Goal: Task Accomplishment & Management: Manage account settings

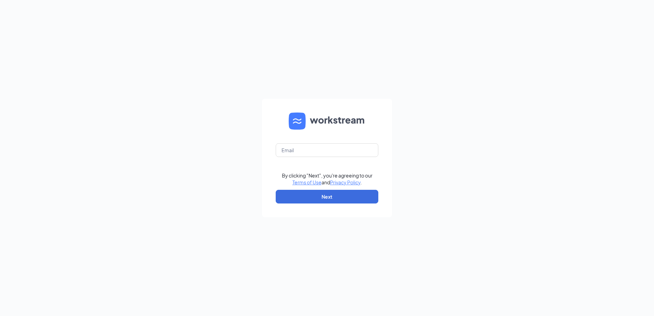
type input "[EMAIL_ADDRESS][DOMAIN_NAME]"
click at [300, 193] on button "Next" at bounding box center [327, 197] width 103 height 14
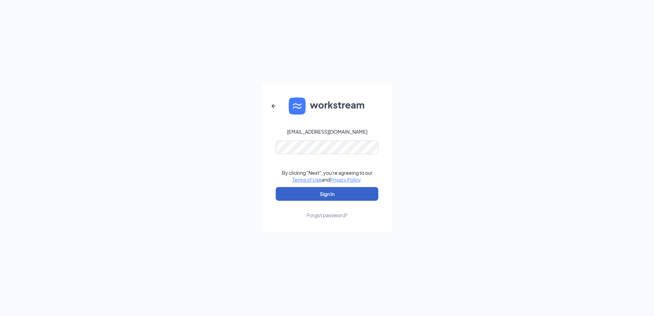
click at [315, 200] on button "Sign In" at bounding box center [327, 194] width 103 height 14
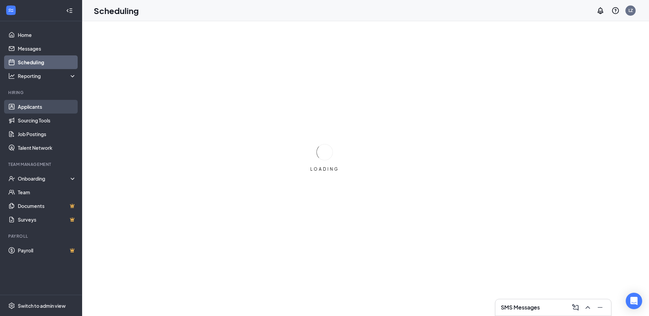
click at [23, 110] on link "Applicants" at bounding box center [47, 107] width 58 height 14
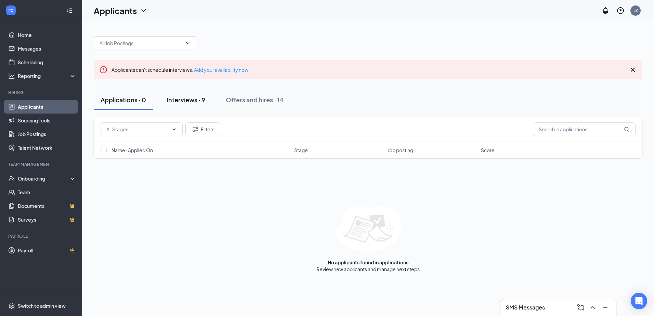
click at [187, 99] on div "Interviews · 9" at bounding box center [185, 99] width 39 height 9
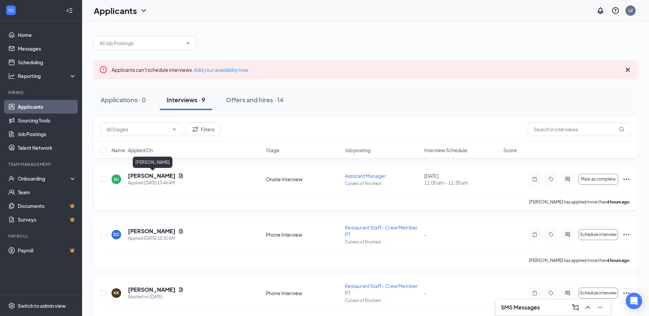
click at [147, 176] on h5 "NATHANIAL Johnson" at bounding box center [152, 176] width 48 height 8
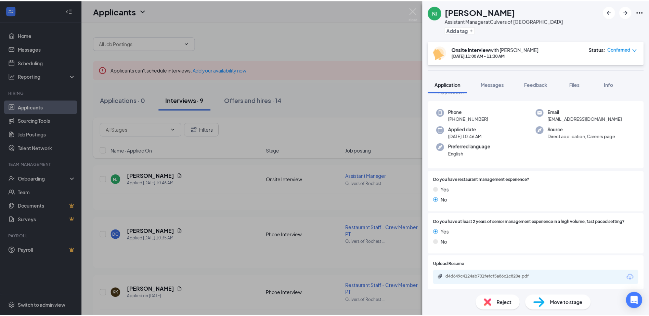
scroll to position [34, 0]
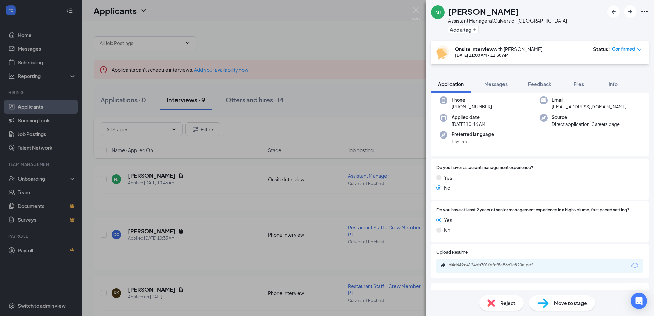
click at [514, 270] on div "d4d649c4124ab701fefcf5a86c1c820e.pdf" at bounding box center [539, 265] width 206 height 14
click at [516, 267] on div "d4d649c4124ab701fefcf5a86c1c820e.pdf" at bounding box center [497, 264] width 96 height 5
click at [408, 9] on div "NJ NATHANIAL Johnson Assistant Manager at Culvers of Rochester- North Add a tag…" at bounding box center [327, 158] width 654 height 316
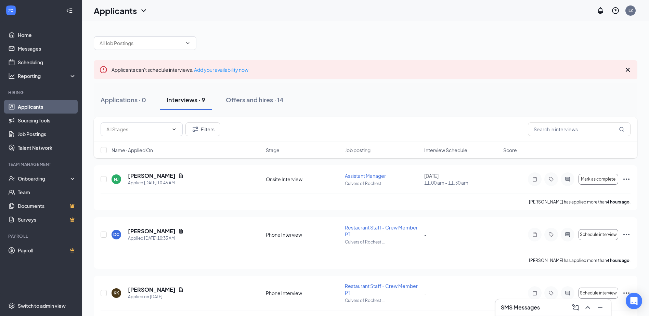
click at [410, 10] on div "Applicants LZ" at bounding box center [365, 10] width 567 height 21
click at [298, 314] on div "Kayla Kerr has applied more than a day ago ." at bounding box center [366, 318] width 530 height 17
drag, startPoint x: 298, startPoint y: 314, endPoint x: 301, endPoint y: 318, distance: 5.2
click at [301, 316] on html "Home Messages Scheduling Reporting Hiring Applicants Sourcing Tools Job Posting…" at bounding box center [324, 158] width 649 height 316
